Goal: Task Accomplishment & Management: Use online tool/utility

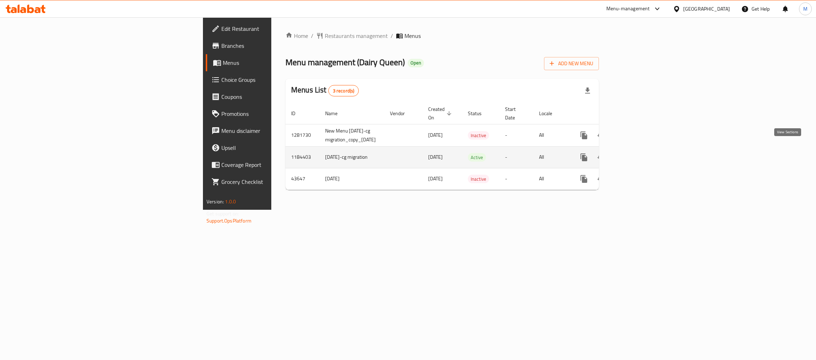
click at [639, 153] on icon "enhanced table" at bounding box center [634, 157] width 8 height 8
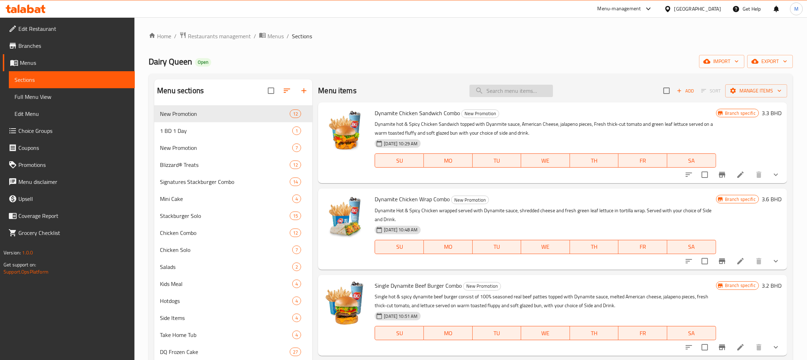
click at [499, 95] on input "search" at bounding box center [512, 91] width 84 height 12
paste input "Crunchy Ranch Stack Burger Items - Menu Details"
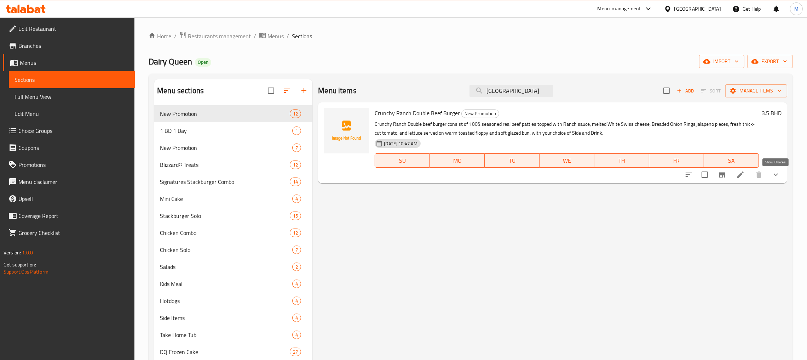
type input "[GEOGRAPHIC_DATA]"
click at [778, 177] on icon "show more" at bounding box center [776, 174] width 8 height 8
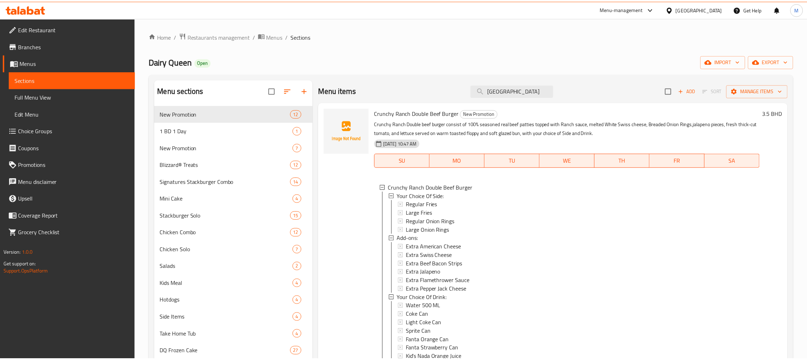
scroll to position [193, 0]
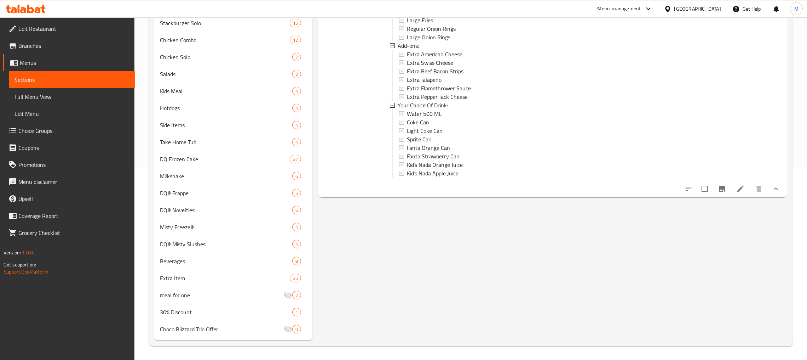
click at [474, 255] on div "Menu items Crunchy Ranch Add Sort Manage items Crunchy Ranch Double Beef Burger…" at bounding box center [550, 113] width 475 height 453
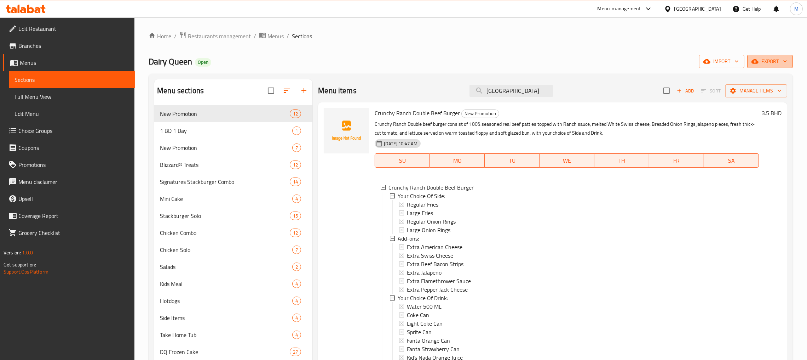
click at [763, 56] on button "export" at bounding box center [771, 61] width 46 height 13
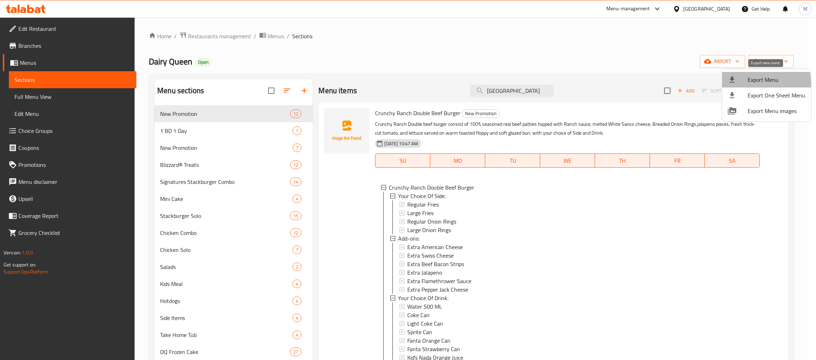
click at [740, 83] on div at bounding box center [737, 79] width 20 height 8
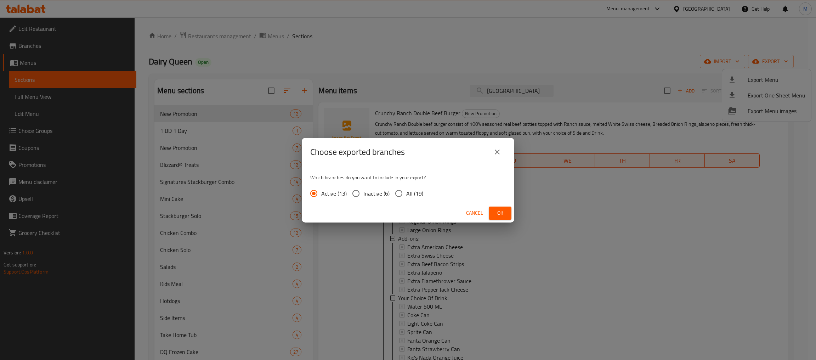
click at [417, 194] on span "All (19)" at bounding box center [414, 193] width 17 height 8
click at [406, 194] on input "All (19)" at bounding box center [398, 193] width 15 height 15
radio input "true"
click at [493, 213] on button "Ok" at bounding box center [499, 212] width 23 height 13
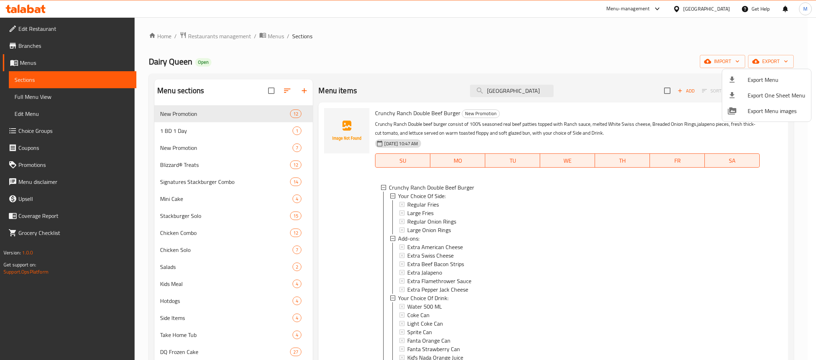
click at [523, 46] on div at bounding box center [408, 180] width 816 height 360
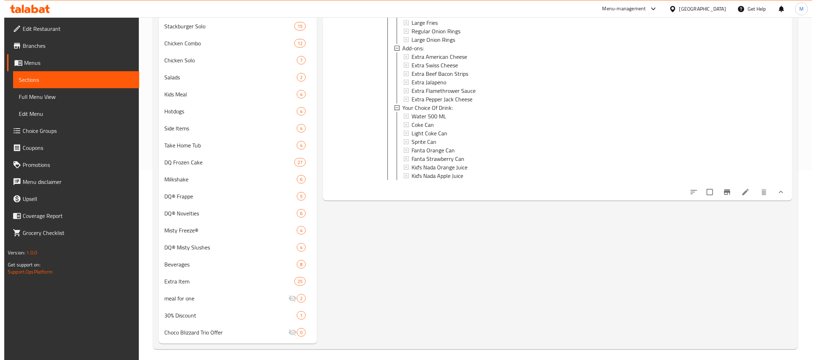
scroll to position [193, 0]
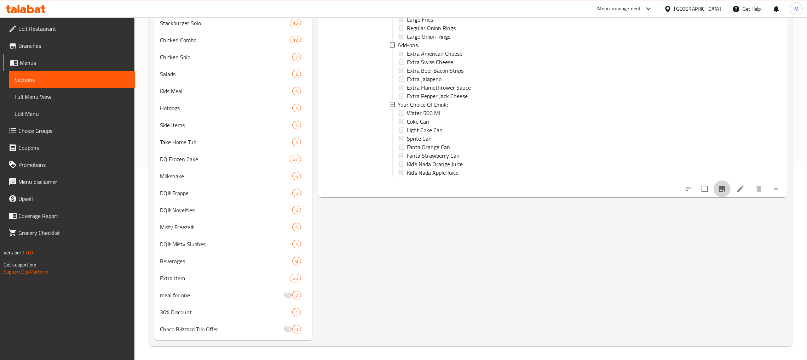
click at [721, 191] on icon "Branch-specific-item" at bounding box center [722, 189] width 6 height 6
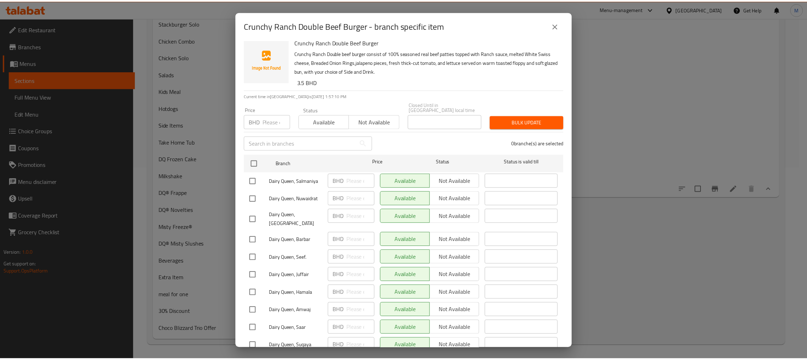
scroll to position [0, 0]
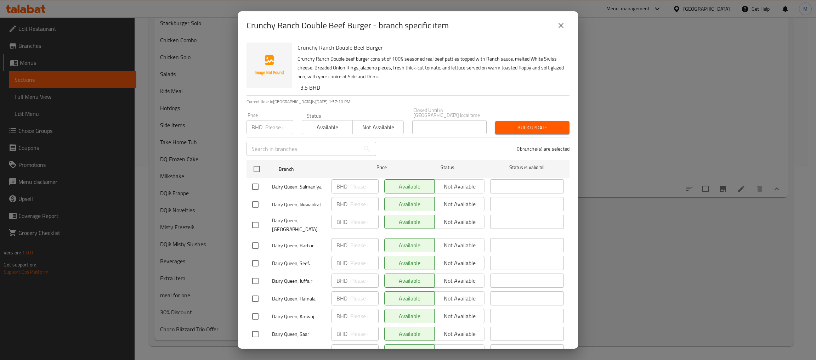
click at [556, 31] on button "close" at bounding box center [560, 25] width 17 height 17
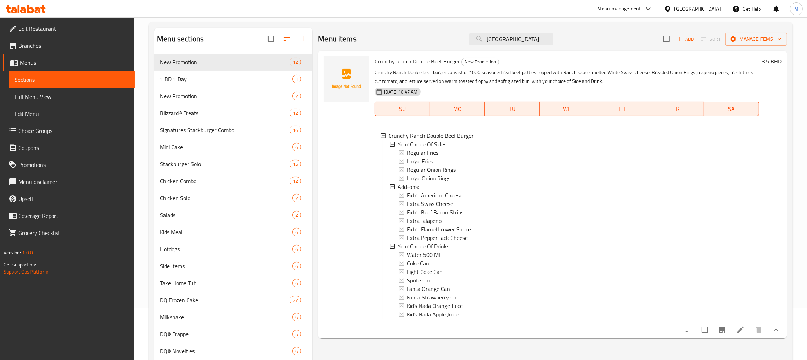
scroll to position [33, 0]
